Goal: Information Seeking & Learning: Find specific fact

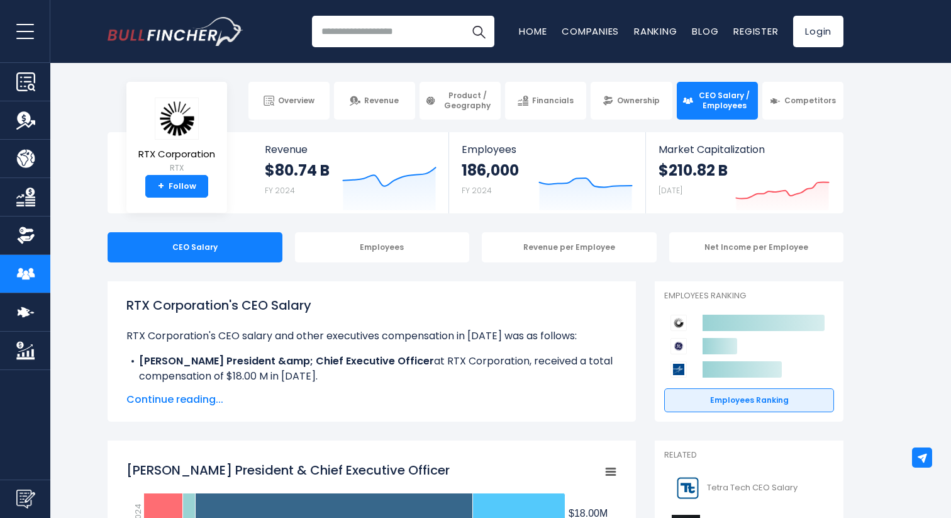
click at [362, 39] on input "search" at bounding box center [403, 31] width 182 height 31
type input "**********"
click at [463, 16] on button "Search" at bounding box center [478, 31] width 31 height 31
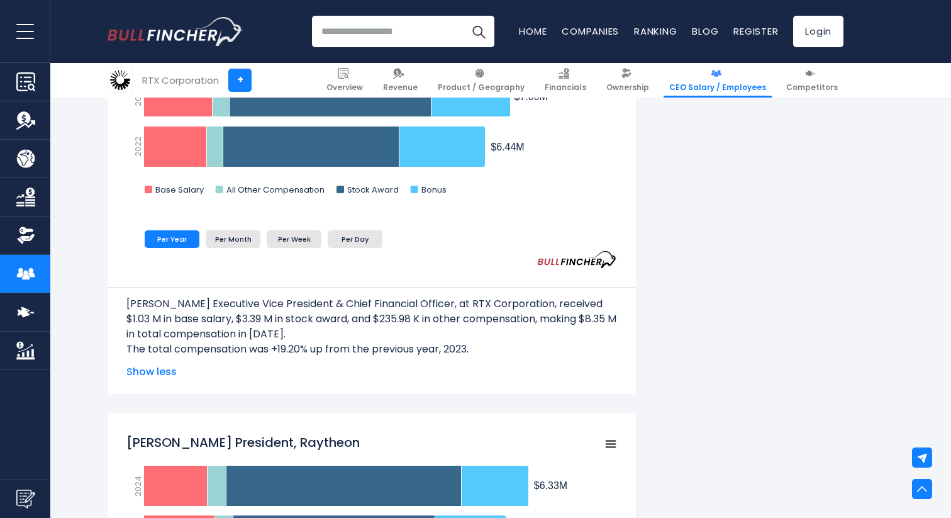
scroll to position [1334, 0]
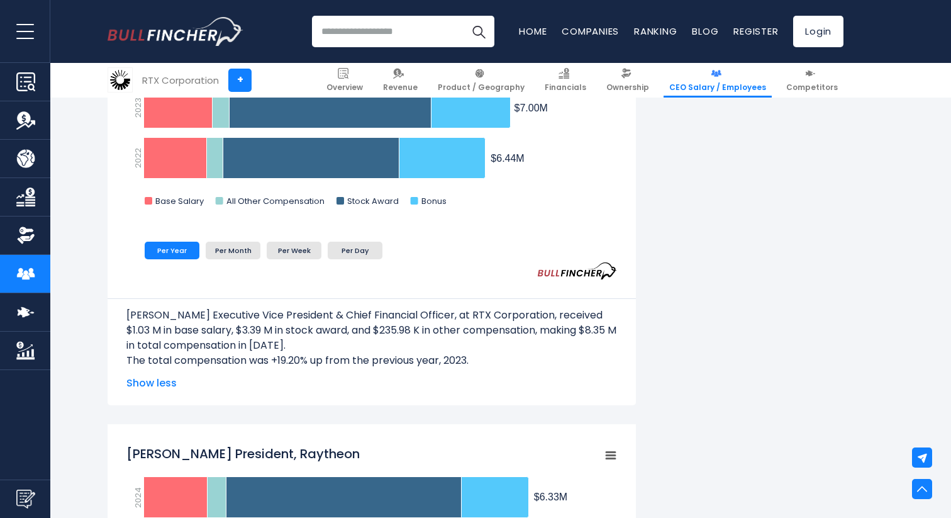
click at [154, 380] on span "Show less" at bounding box center [371, 383] width 491 height 15
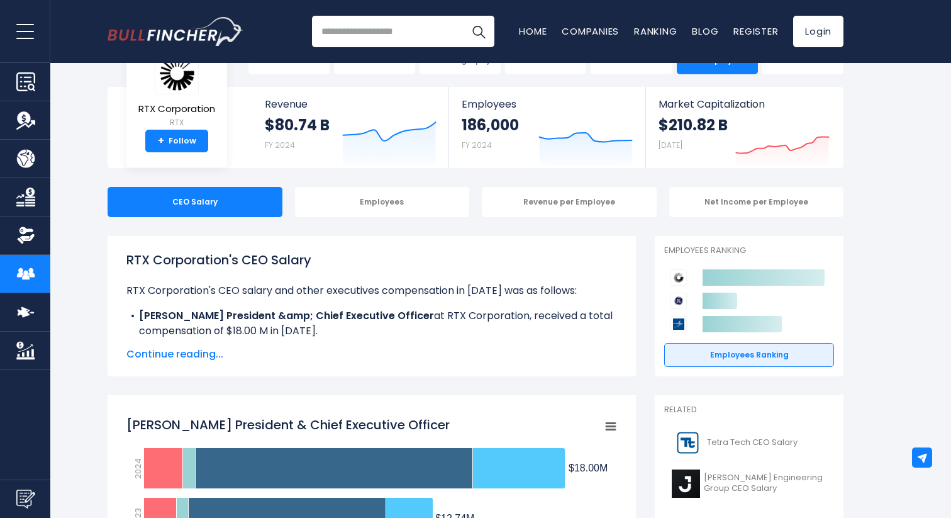
scroll to position [0, 0]
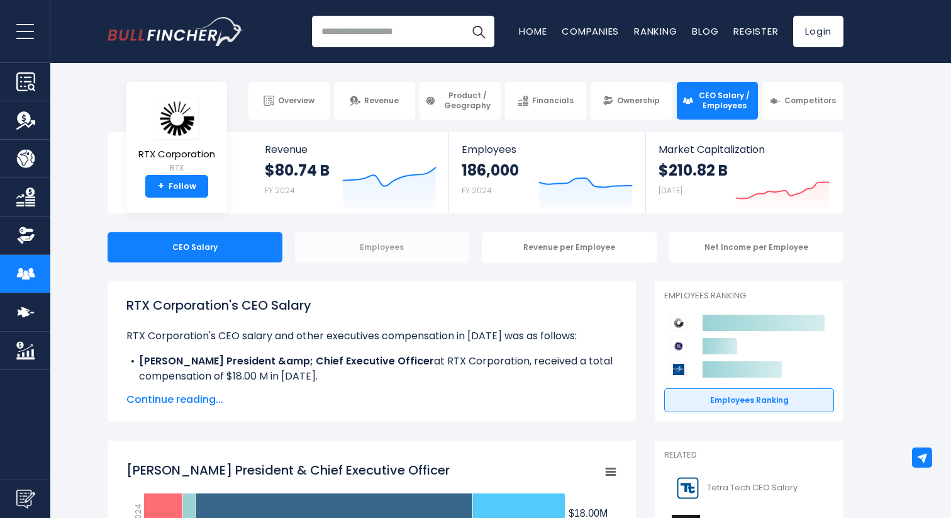
click at [328, 251] on div "Employees" at bounding box center [382, 247] width 175 height 30
click at [377, 252] on div "Employees" at bounding box center [382, 247] width 175 height 30
click at [394, 249] on div "Employees" at bounding box center [382, 247] width 175 height 30
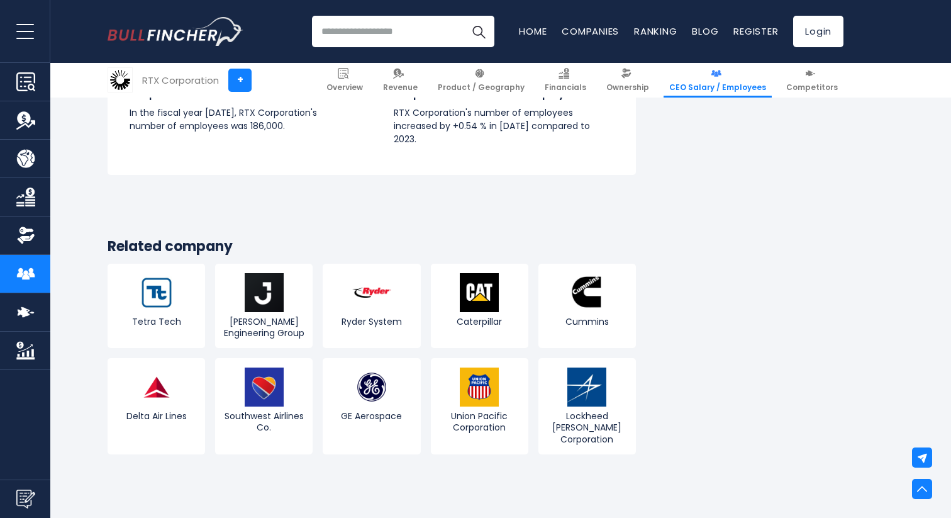
scroll to position [1884, 0]
